Goal: Information Seeking & Learning: Learn about a topic

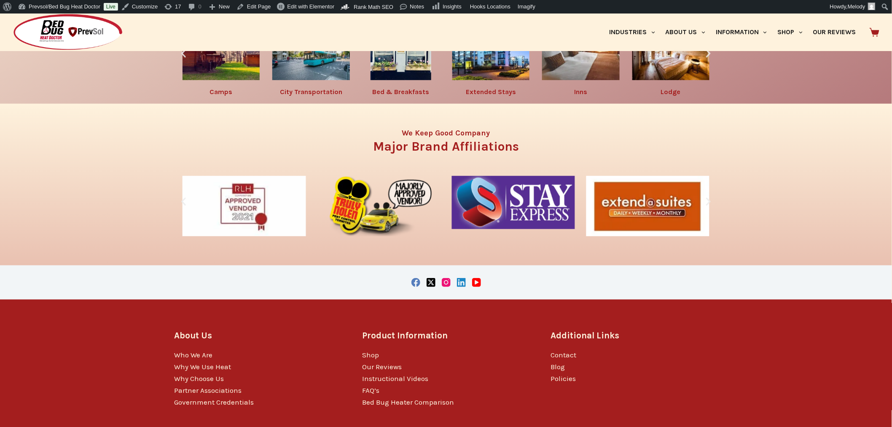
scroll to position [1559, 0]
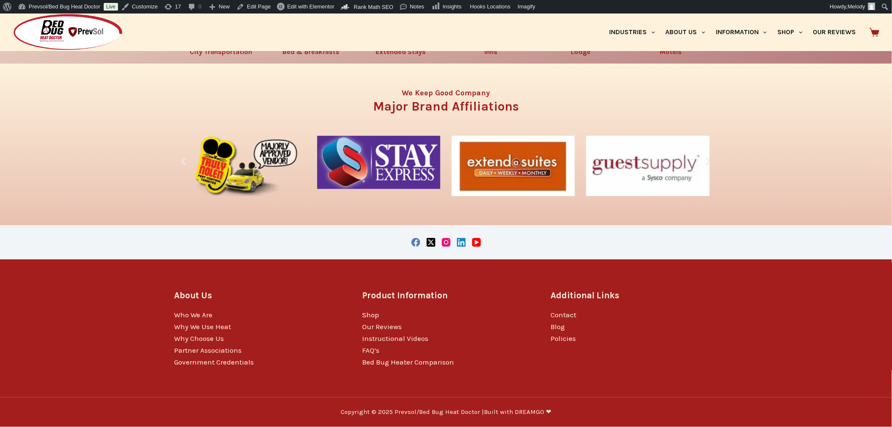
click at [372, 313] on link "Shop" at bounding box center [371, 314] width 17 height 8
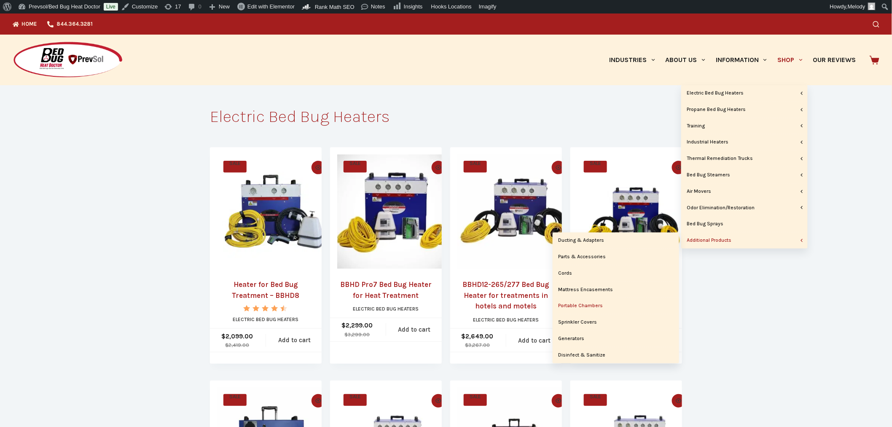
click at [584, 304] on link "Portable Chambers" at bounding box center [616, 306] width 127 height 16
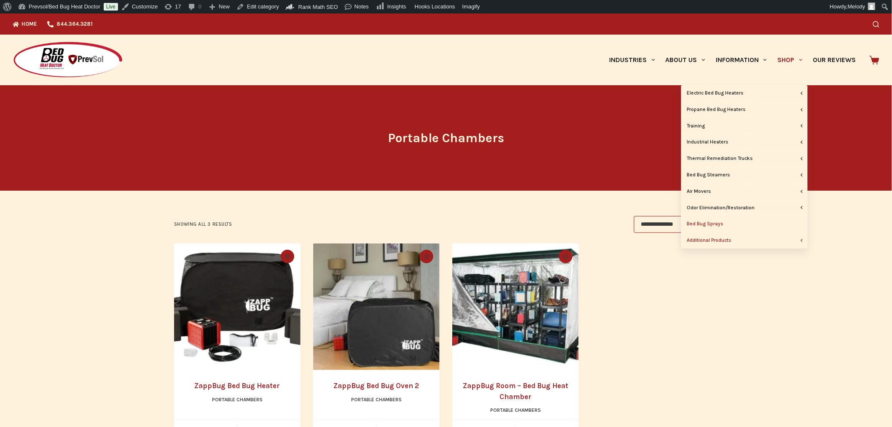
click at [716, 223] on link "Bed Bug Sprays" at bounding box center [745, 224] width 127 height 16
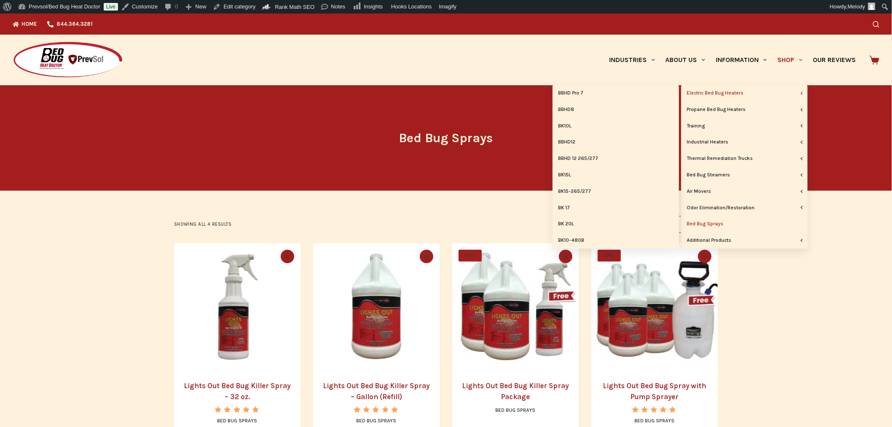
click at [709, 94] on link "Electric Bed Bug Heaters" at bounding box center [745, 93] width 127 height 16
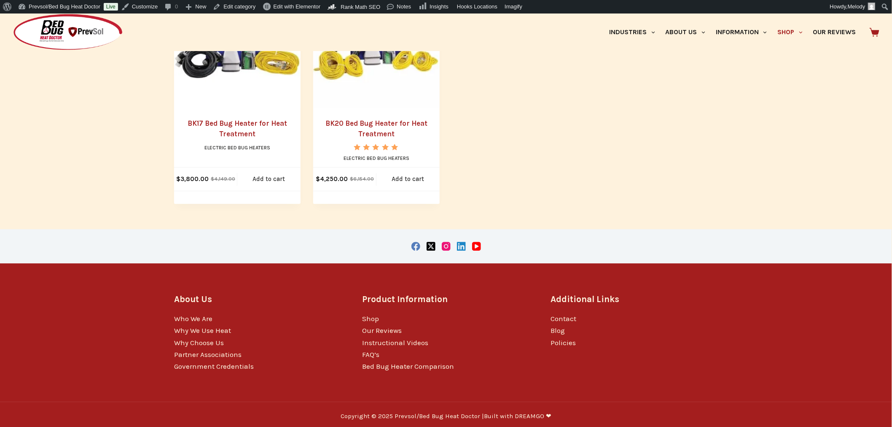
scroll to position [754, 0]
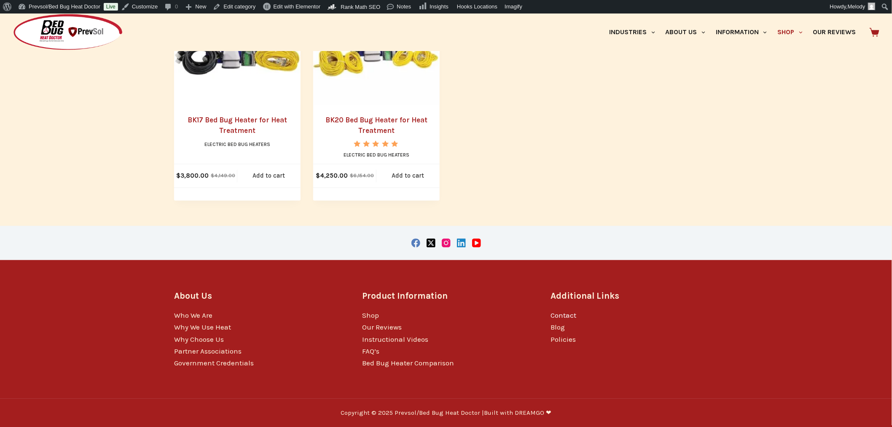
click at [561, 313] on link "Contact" at bounding box center [564, 315] width 26 height 8
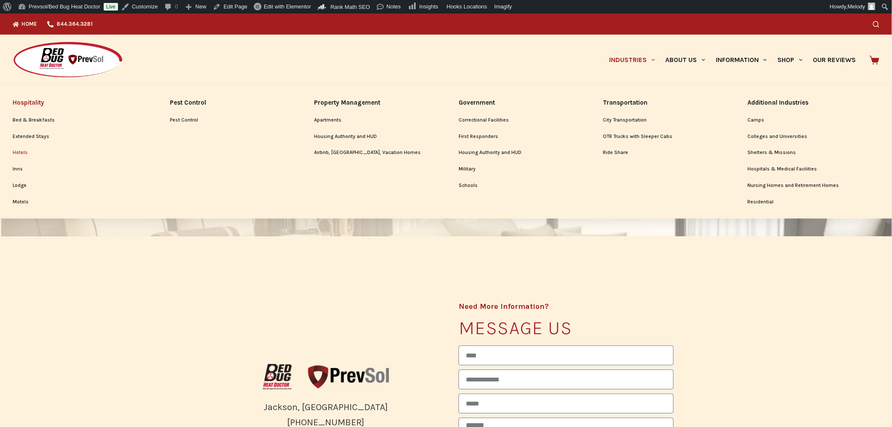
click at [19, 151] on link "Hotels" at bounding box center [79, 153] width 132 height 16
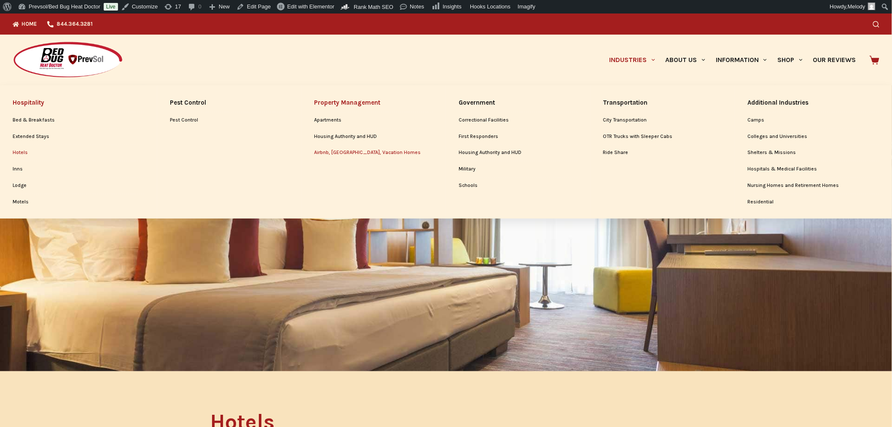
click at [341, 151] on link "Airbnb, [GEOGRAPHIC_DATA], Vacation Homes" at bounding box center [373, 153] width 119 height 16
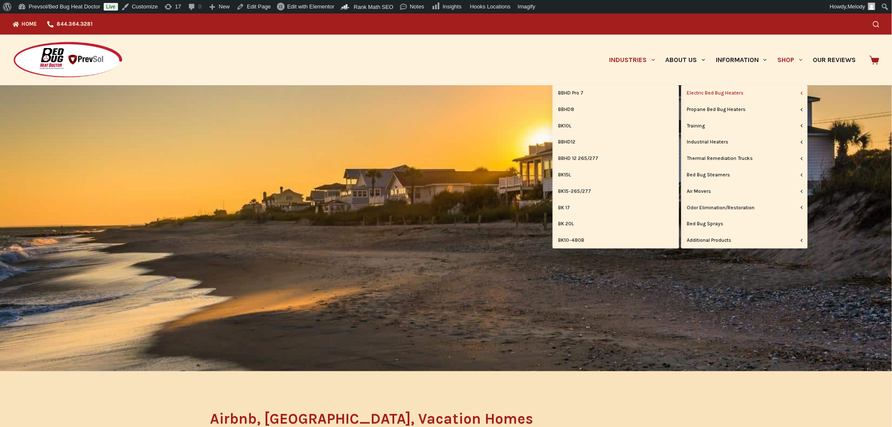
click at [728, 96] on link "Electric Bed Bug Heaters" at bounding box center [745, 93] width 127 height 16
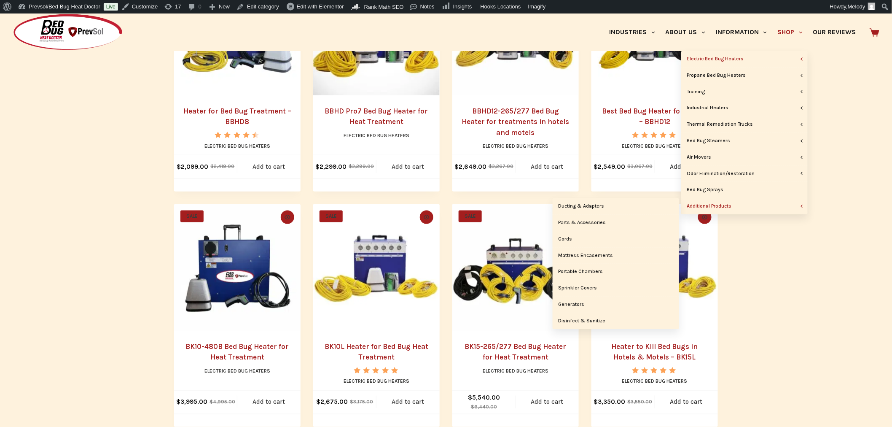
scroll to position [294, 0]
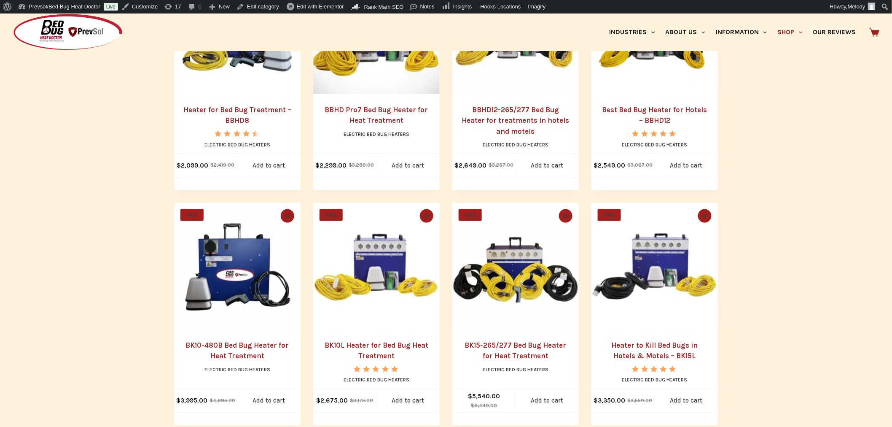
click at [793, 241] on main "**********" at bounding box center [446, 239] width 892 height 894
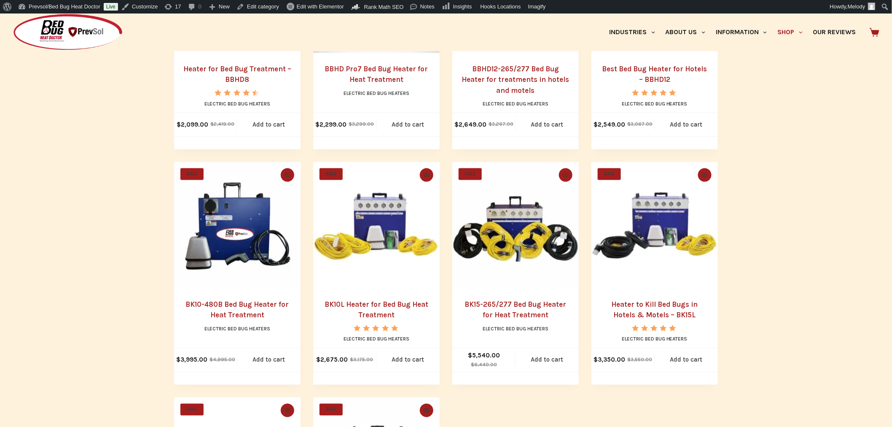
scroll to position [336, 0]
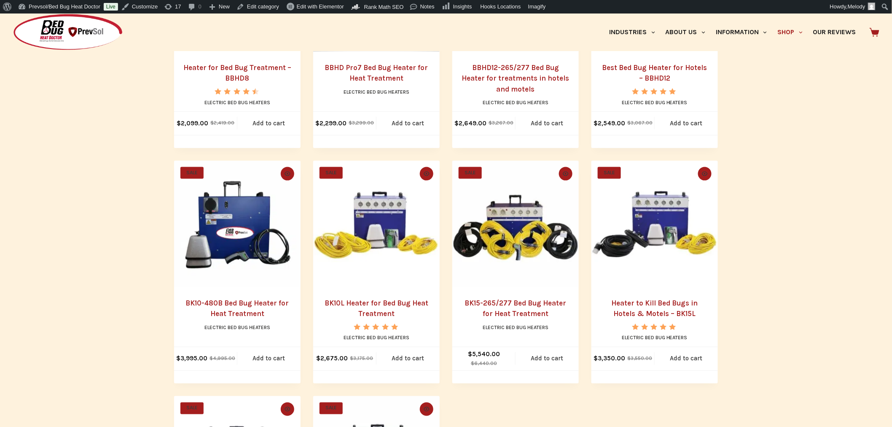
click at [541, 263] on img "BK15-265/277 Bed Bug Heater for Heat Treatment" at bounding box center [516, 224] width 127 height 127
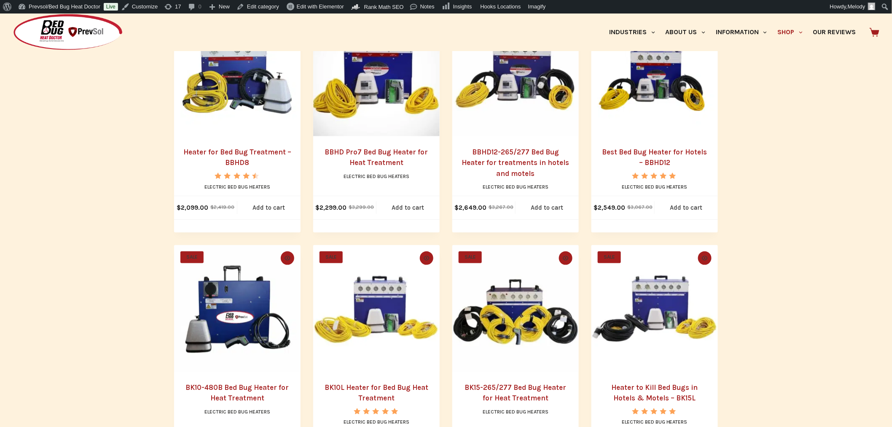
scroll to position [251, 0]
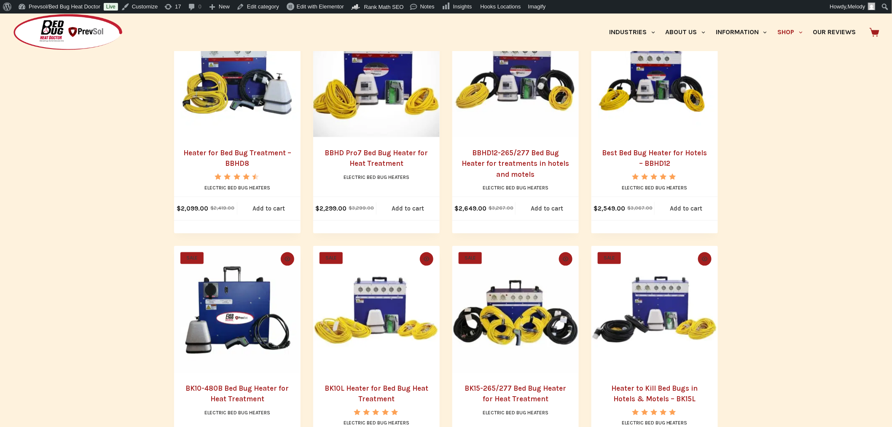
click at [685, 162] on h2 "Best Bed Bug Heater for Hotels – BBHD12" at bounding box center [655, 159] width 110 height 22
click at [653, 153] on link "Best Bed Bug Heater for Hotels – BBHD12" at bounding box center [655, 157] width 105 height 19
click at [396, 152] on link "BBHD Pro7 Bed Bug Heater for Heat Treatment" at bounding box center [376, 157] width 103 height 19
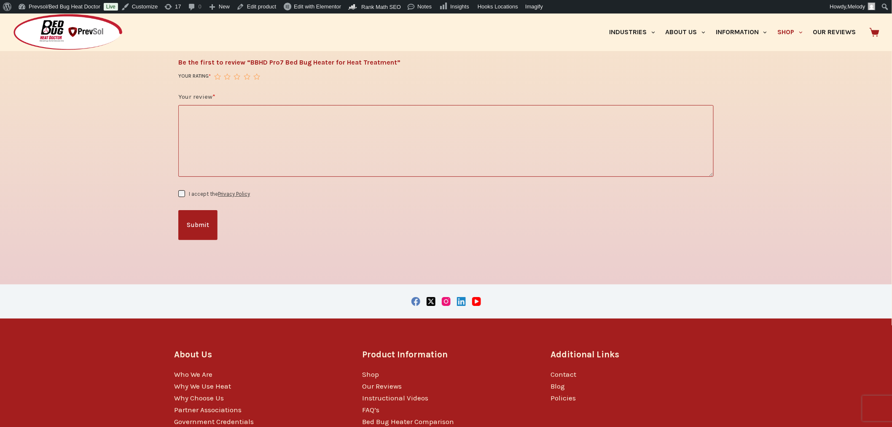
scroll to position [1330, 0]
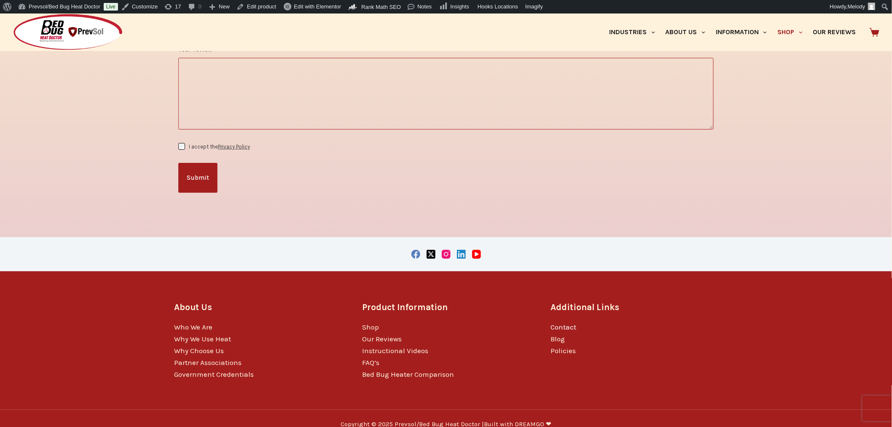
click at [559, 323] on link "Contact" at bounding box center [564, 327] width 26 height 8
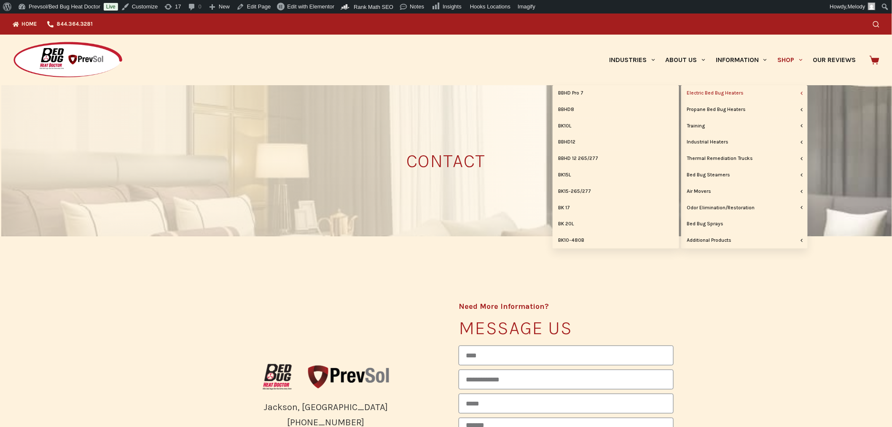
click at [726, 92] on link "Electric Bed Bug Heaters" at bounding box center [745, 93] width 127 height 16
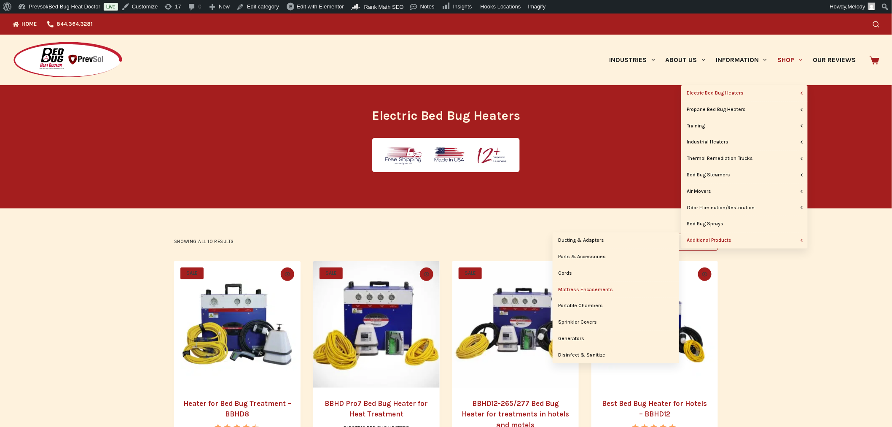
click at [584, 290] on link "Mattress Encasements" at bounding box center [616, 290] width 127 height 16
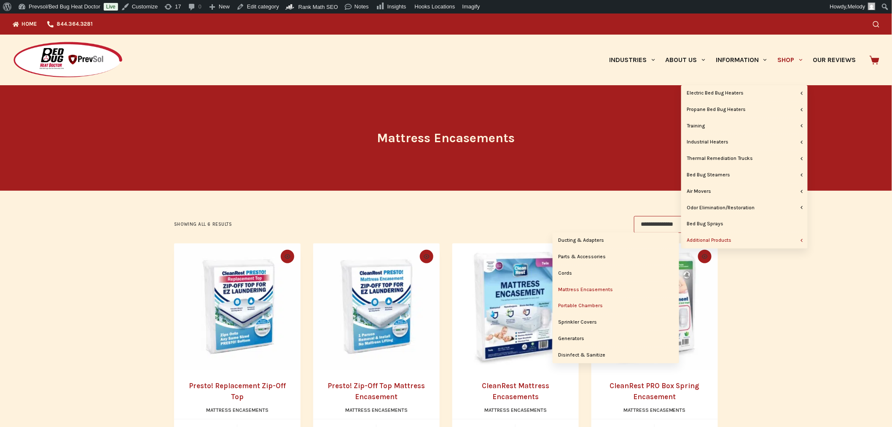
click at [585, 305] on link "Portable Chambers" at bounding box center [616, 306] width 127 height 16
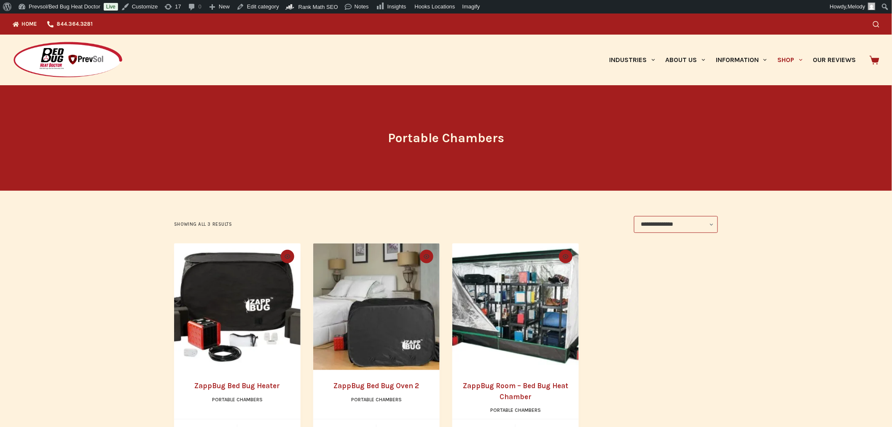
scroll to position [255, 0]
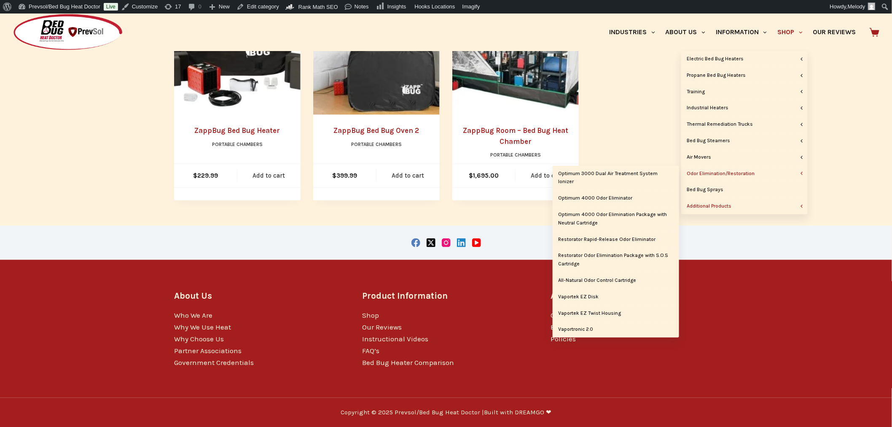
click at [727, 171] on link "Odor Elimination/Restoration" at bounding box center [745, 174] width 127 height 16
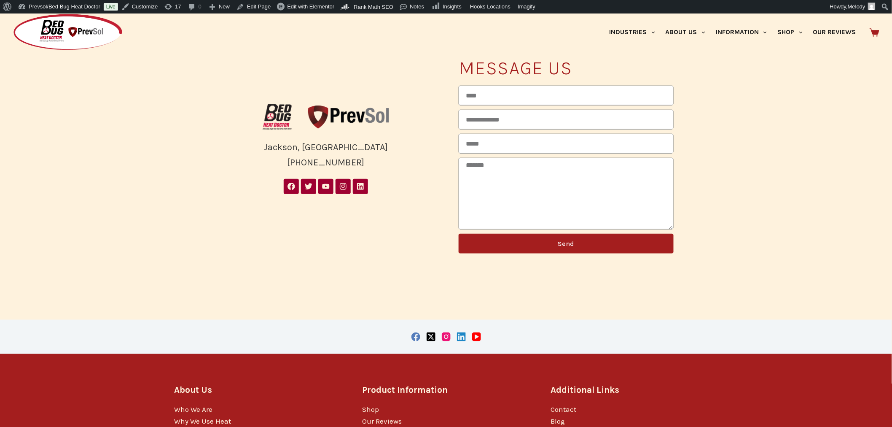
scroll to position [354, 0]
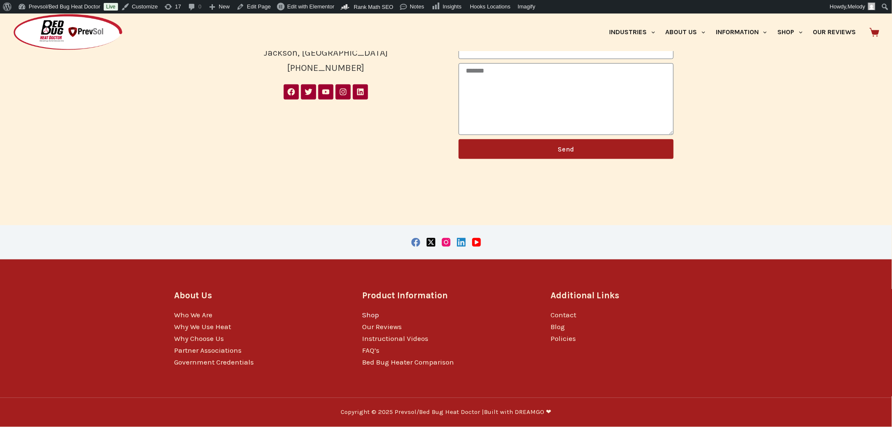
click at [376, 317] on link "Shop" at bounding box center [371, 315] width 17 height 8
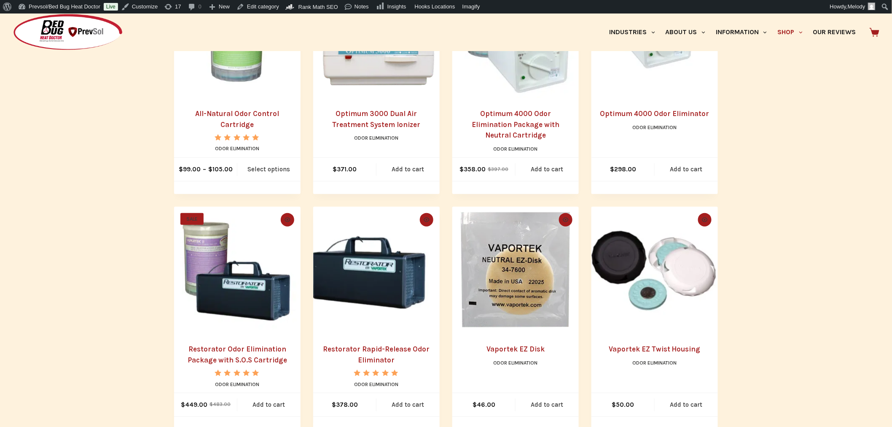
scroll to position [273, 0]
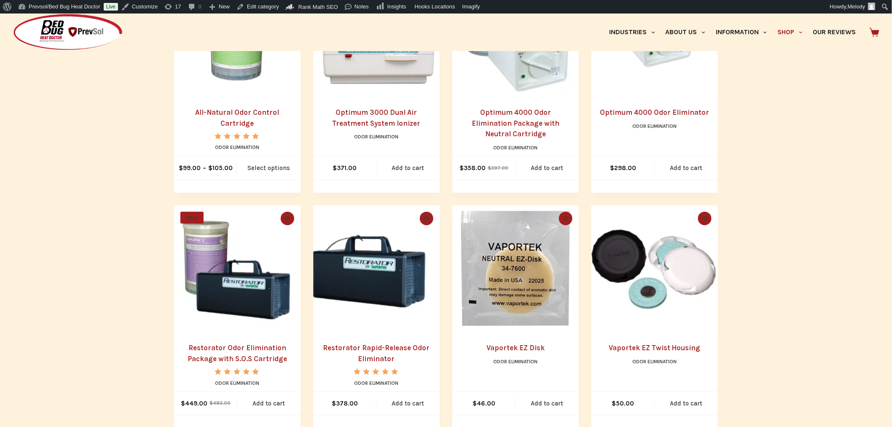
click at [407, 292] on img "Restorator Rapid-Release Odor Eliminator" at bounding box center [376, 268] width 127 height 127
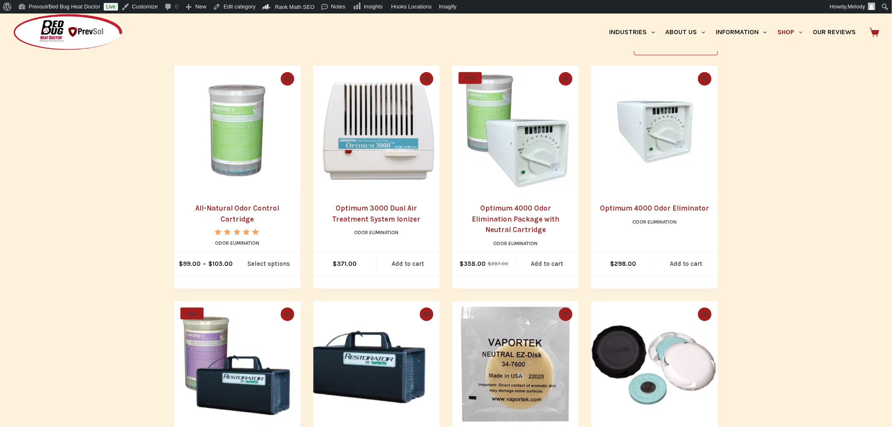
scroll to position [177, 0]
click at [644, 148] on img "Optimum 4000 Odor Eliminator" at bounding box center [655, 129] width 127 height 127
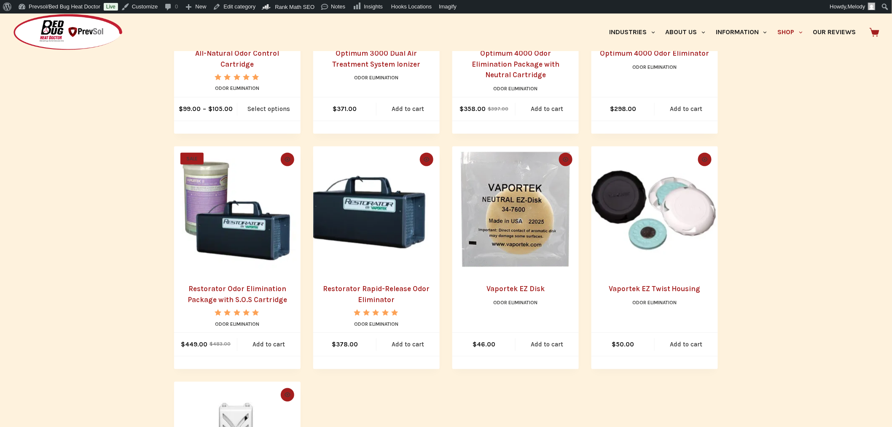
scroll to position [337, 0]
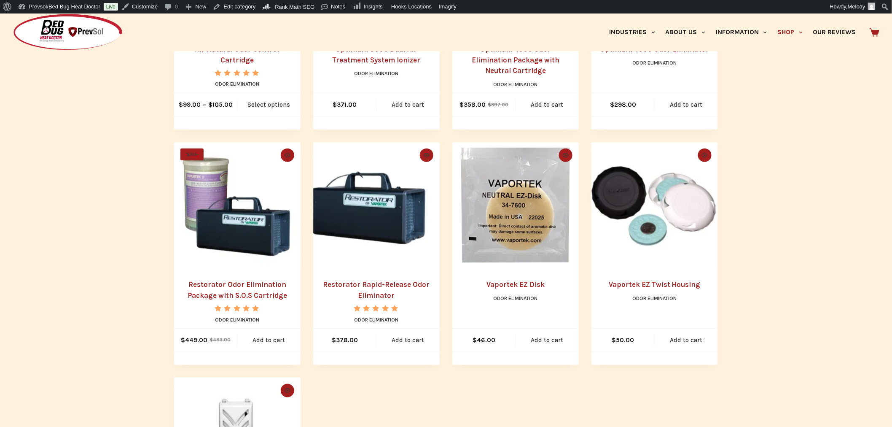
click at [654, 226] on img "Vaportek EZ Twist Housing" at bounding box center [655, 205] width 127 height 127
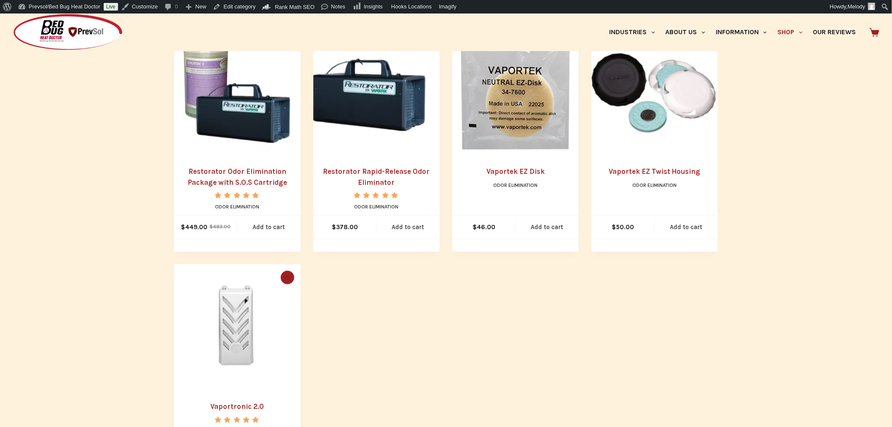
click at [237, 318] on img "Vaportronic 2.0" at bounding box center [237, 327] width 127 height 127
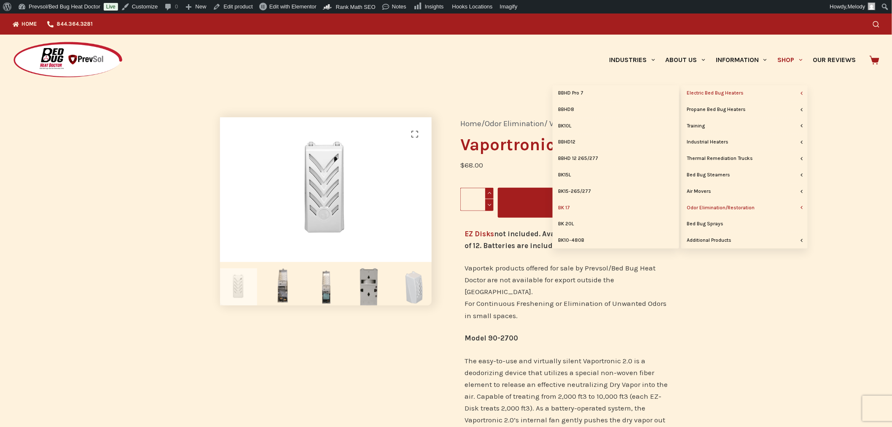
click at [566, 205] on link "BK 17" at bounding box center [616, 208] width 127 height 16
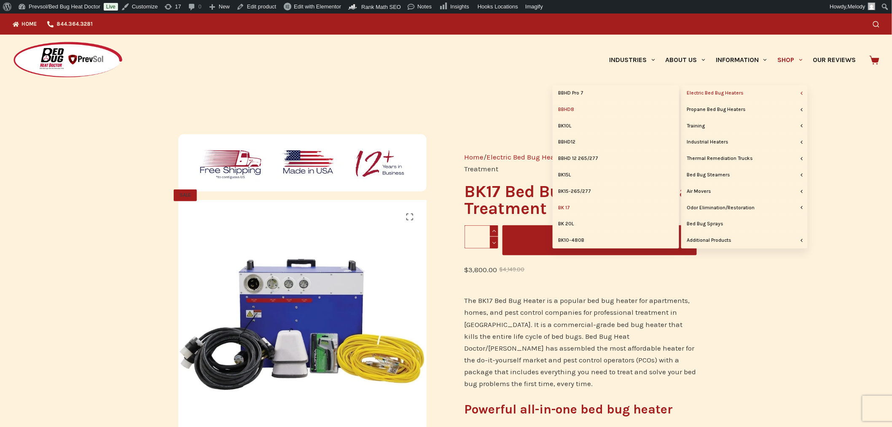
click at [571, 108] on link "BBHD8" at bounding box center [616, 110] width 127 height 16
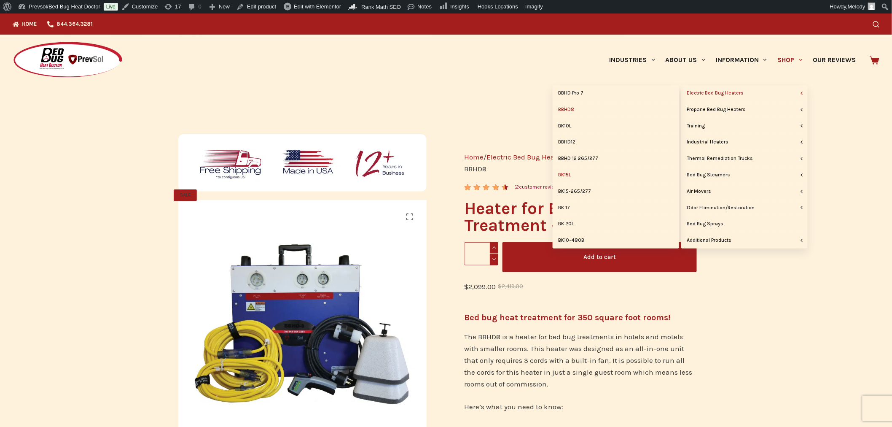
click at [570, 176] on link "BK15L" at bounding box center [616, 175] width 127 height 16
